Goal: Information Seeking & Learning: Learn about a topic

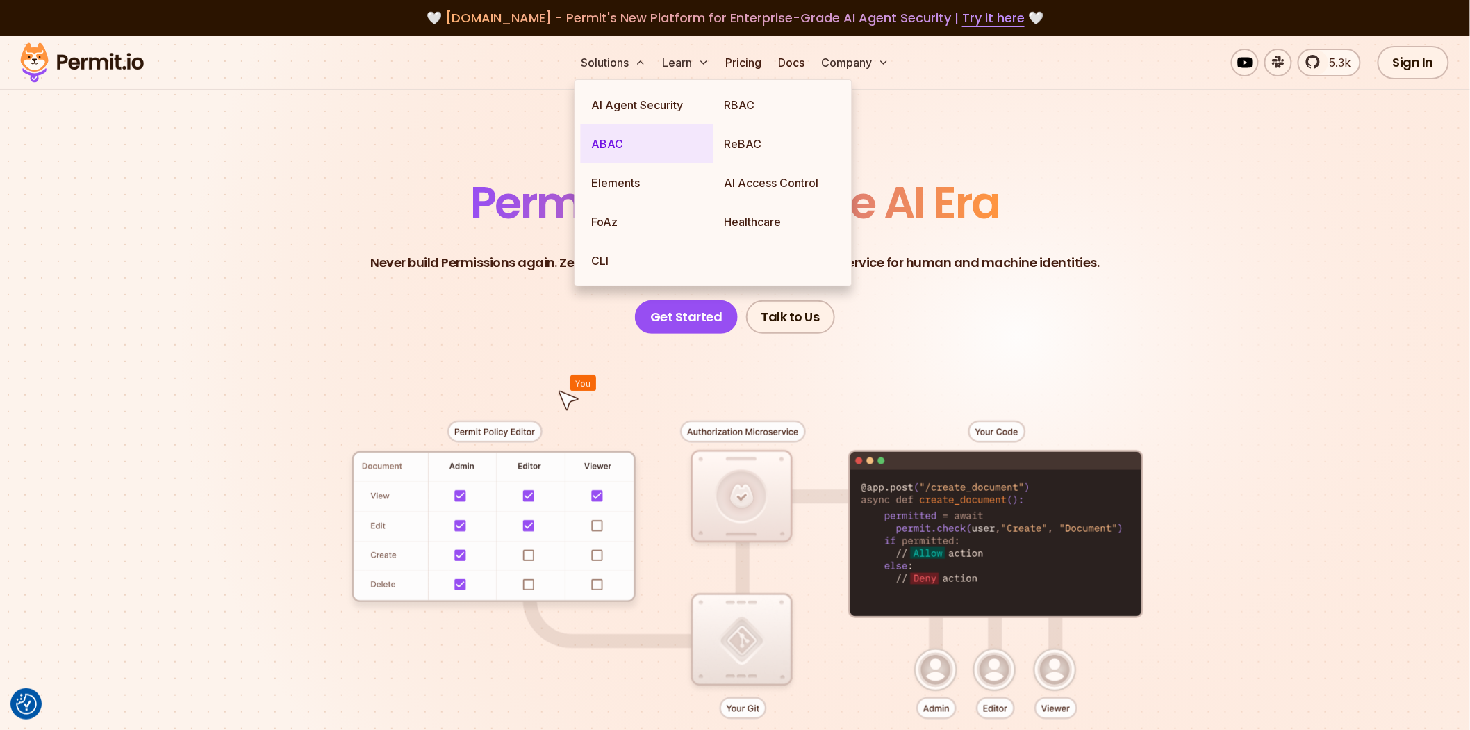
click at [628, 138] on link "ABAC" at bounding box center [647, 143] width 133 height 39
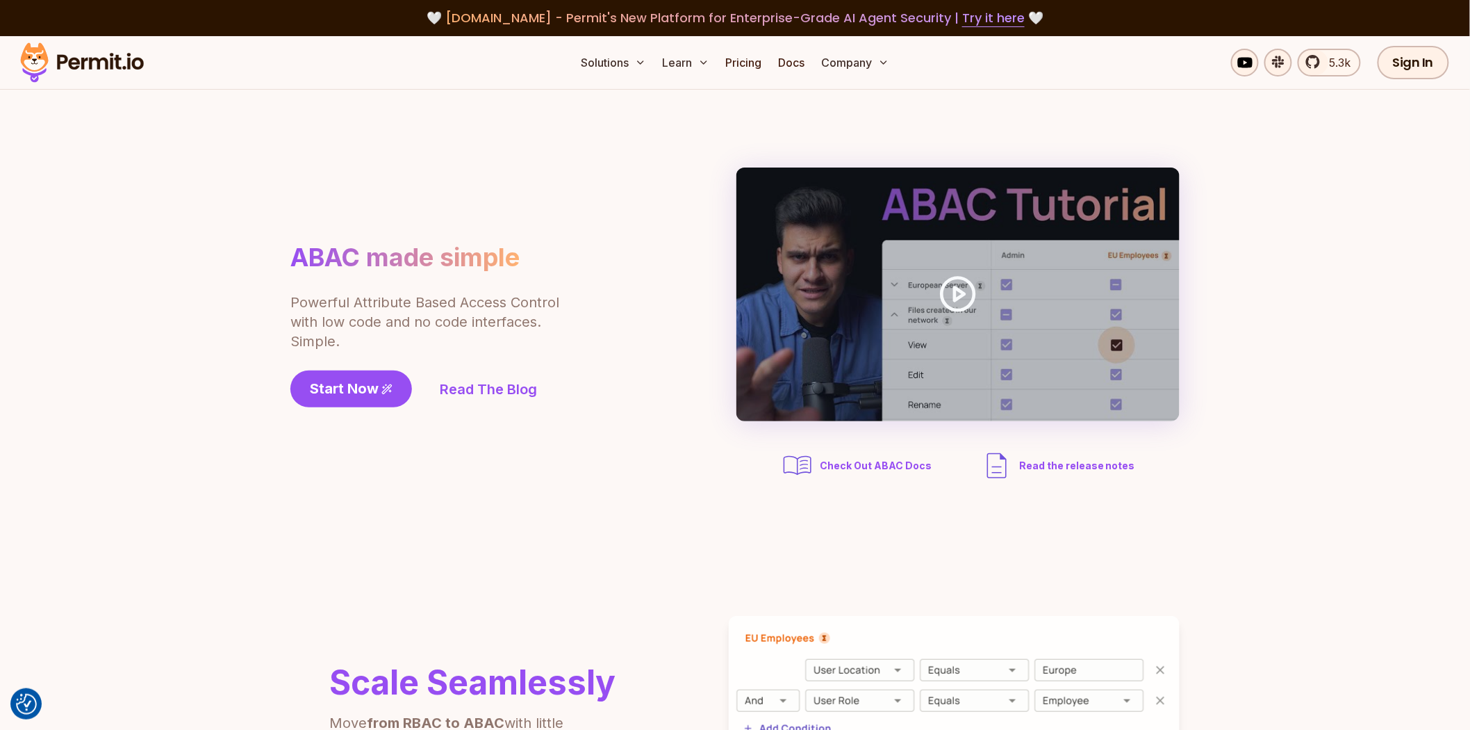
click at [1327, 285] on section "ABAC made simple Powerful Attribute Based Access Control with low code and no c…" at bounding box center [735, 325] width 1470 height 470
click at [1336, 285] on section "ABAC made simple Powerful Attribute Based Access Control with low code and no c…" at bounding box center [735, 325] width 1470 height 470
click at [697, 280] on div "ABAC made simple Powerful Attribute Based Access Control with low code and no c…" at bounding box center [734, 324] width 889 height 315
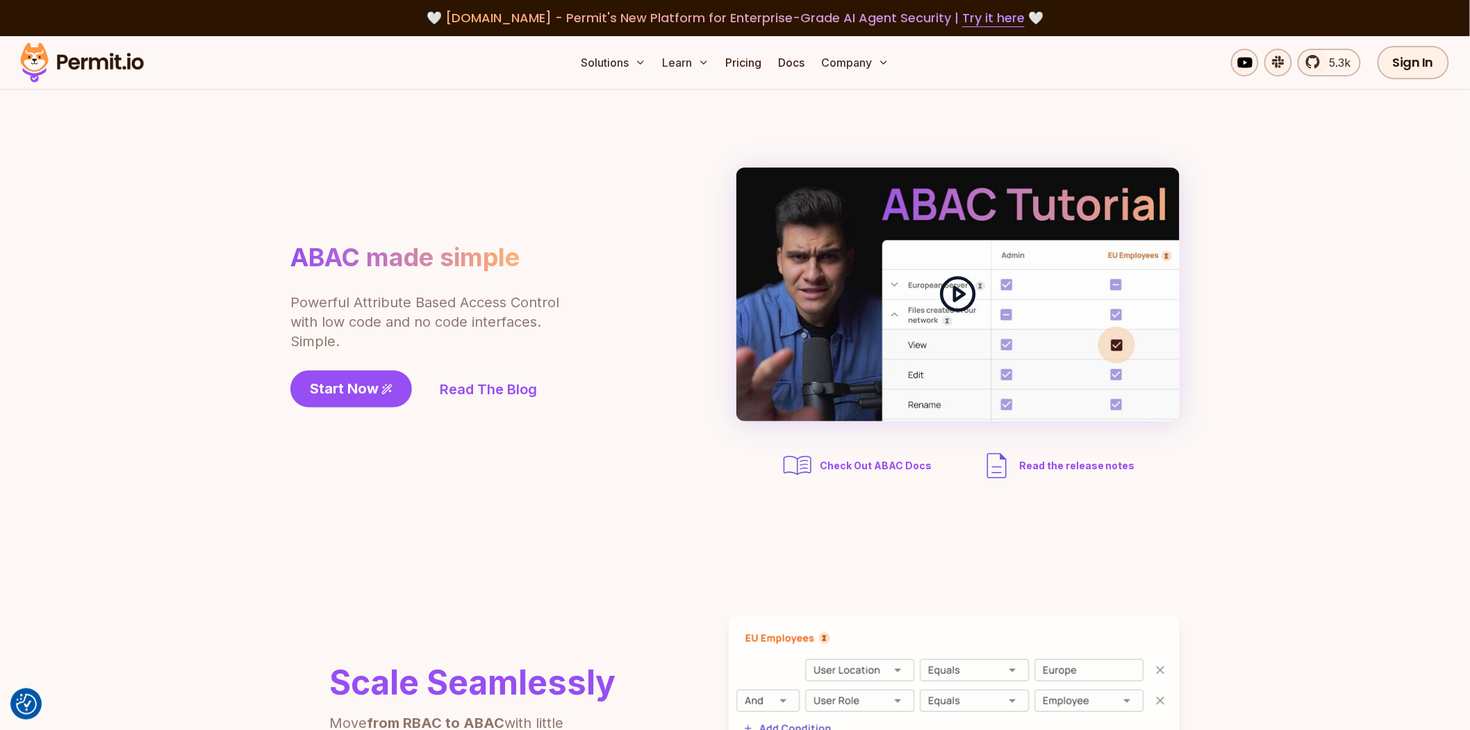
click at [983, 272] on div at bounding box center [958, 294] width 443 height 254
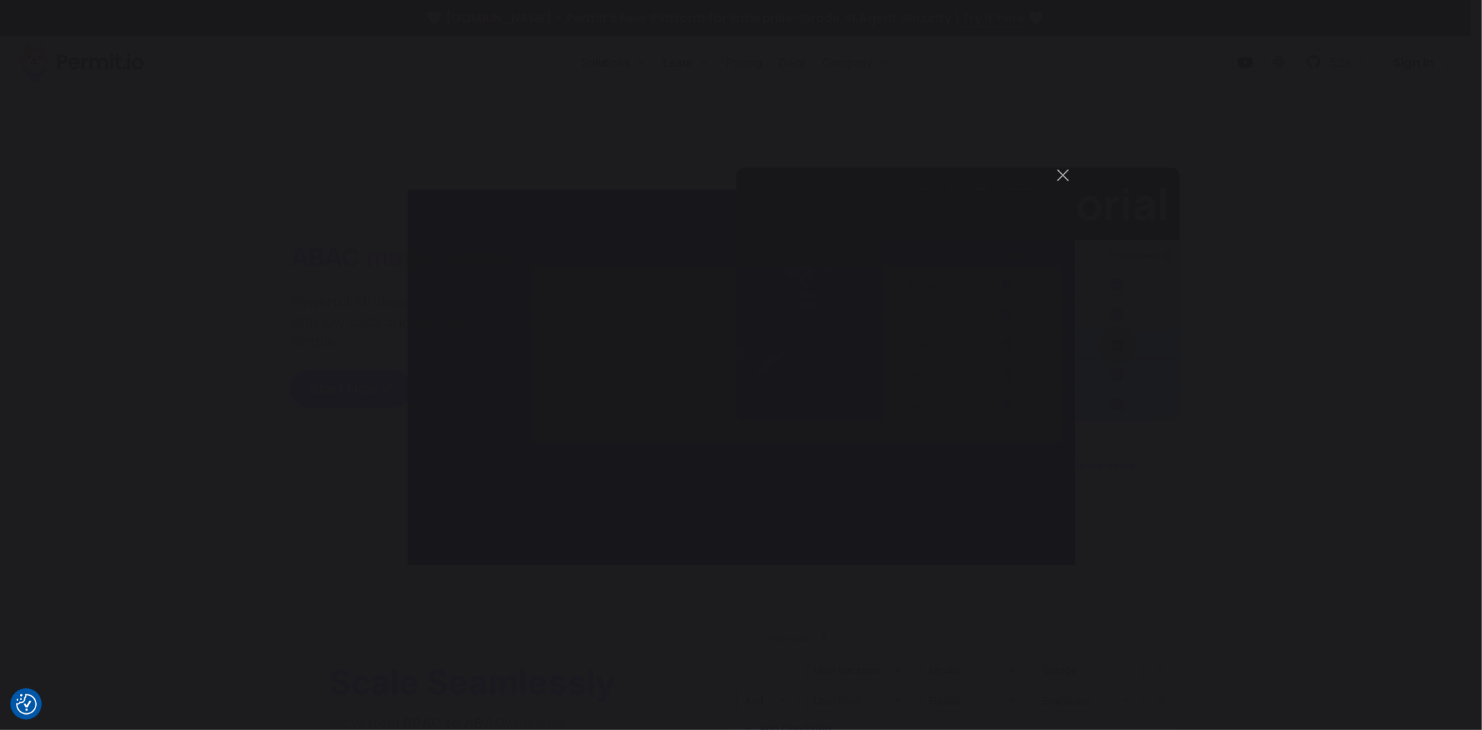
click at [1052, 567] on div "You can close this modal content with the ESC key" at bounding box center [741, 365] width 1482 height 730
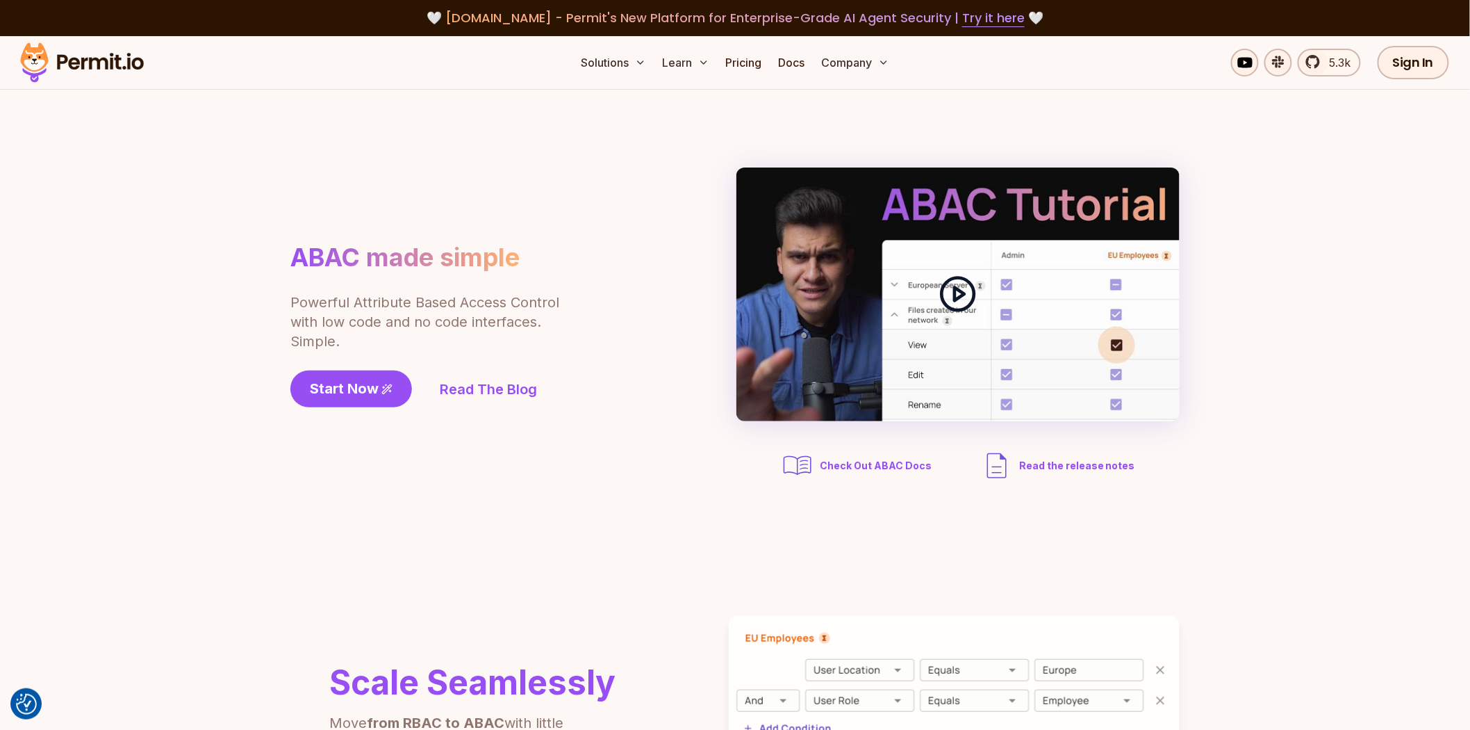
click at [992, 352] on div at bounding box center [958, 294] width 443 height 254
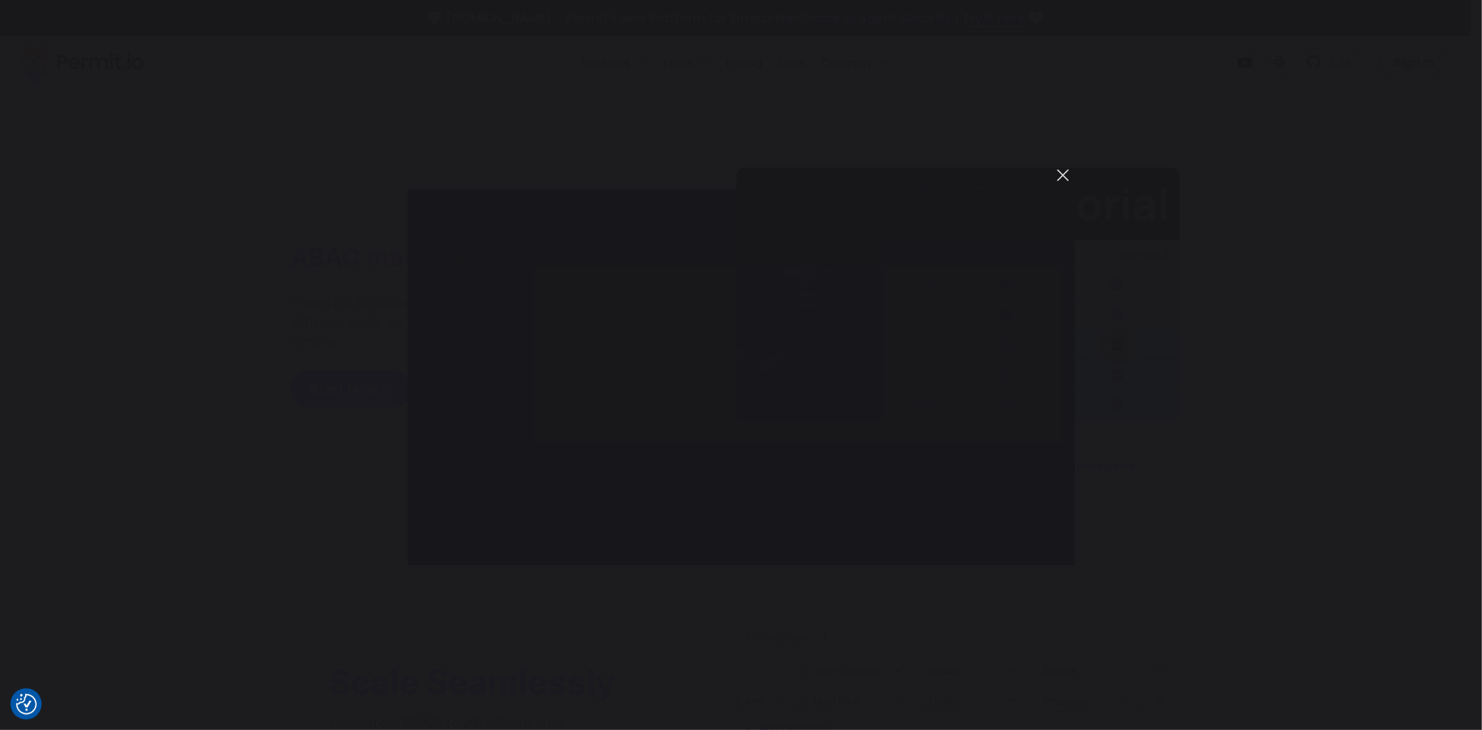
click at [1060, 172] on button "You can close this modal content with the ESC key" at bounding box center [1063, 175] width 24 height 24
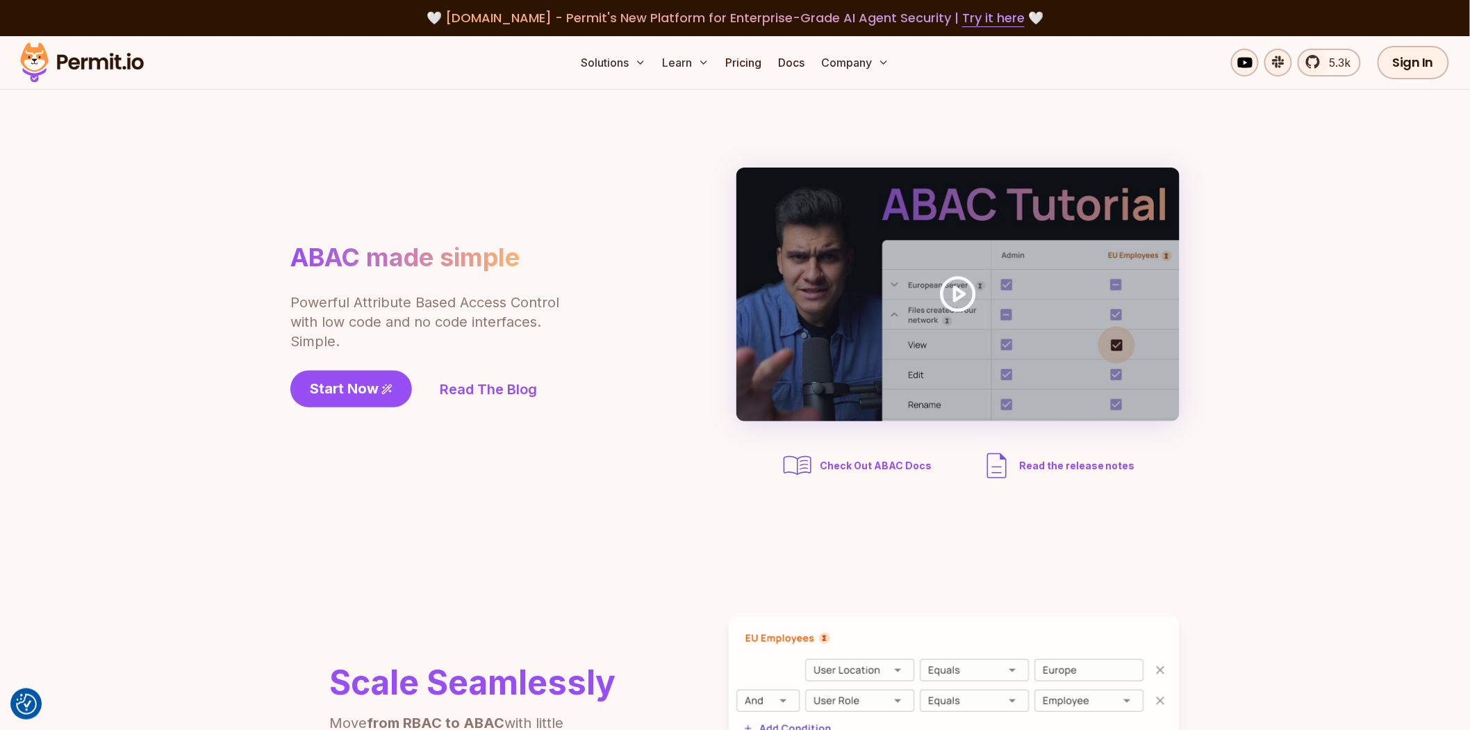
click at [1386, 290] on section "ABAC made simple Powerful Attribute Based Access Control with low code and no c…" at bounding box center [735, 325] width 1470 height 470
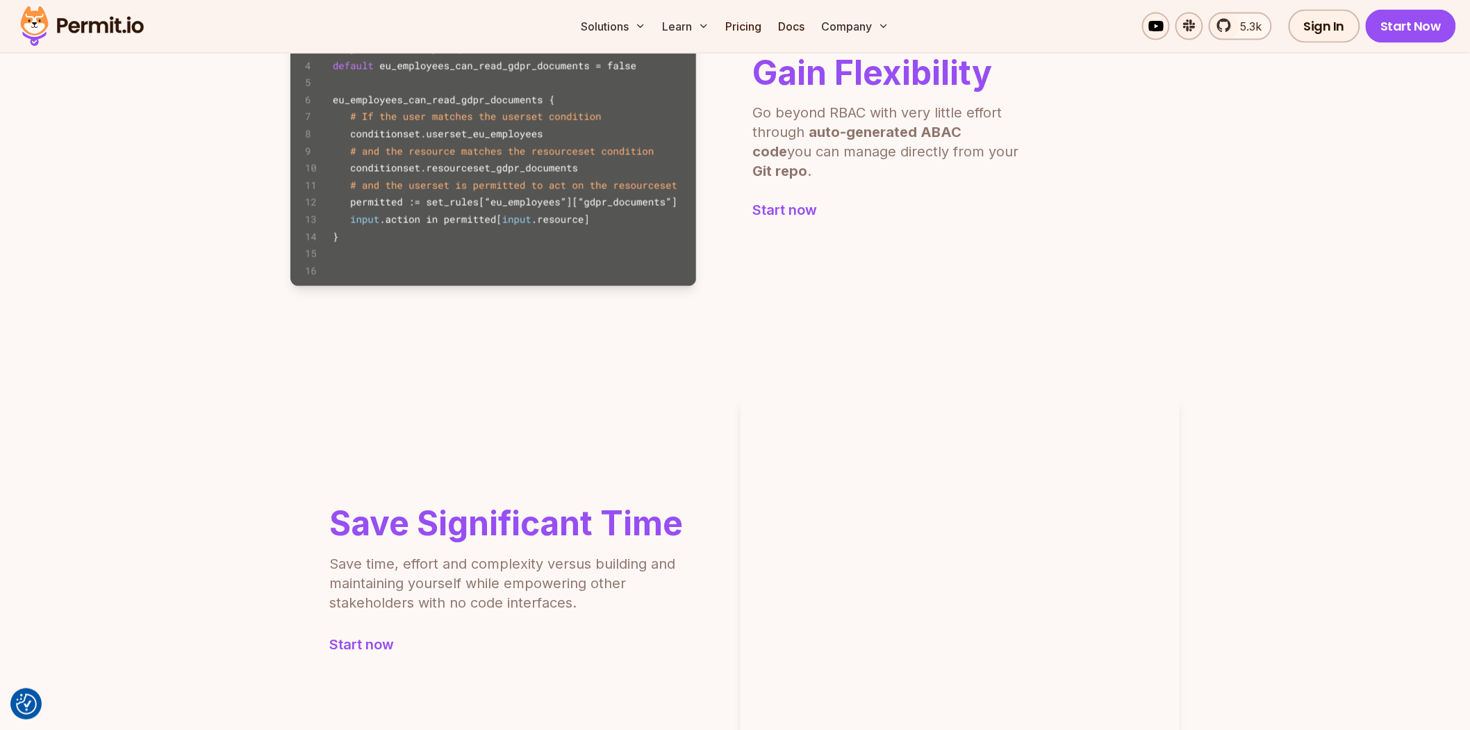
scroll to position [1467, 0]
